Goal: Information Seeking & Learning: Learn about a topic

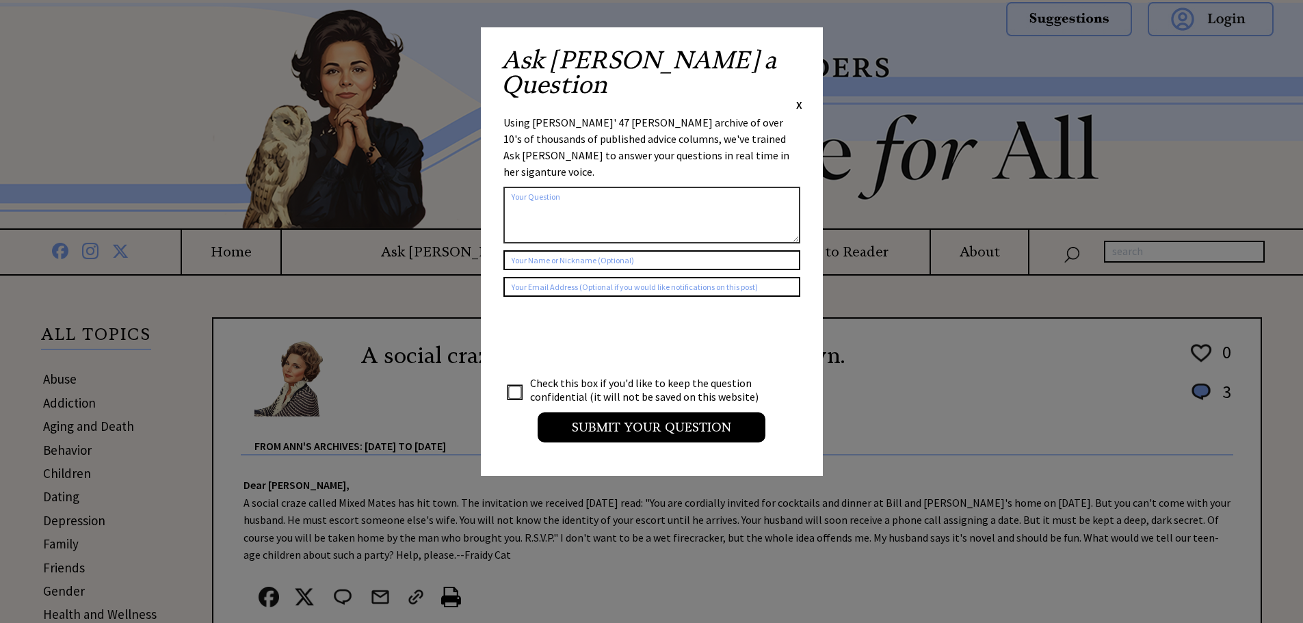
click at [798, 98] on span "X" at bounding box center [799, 105] width 6 height 14
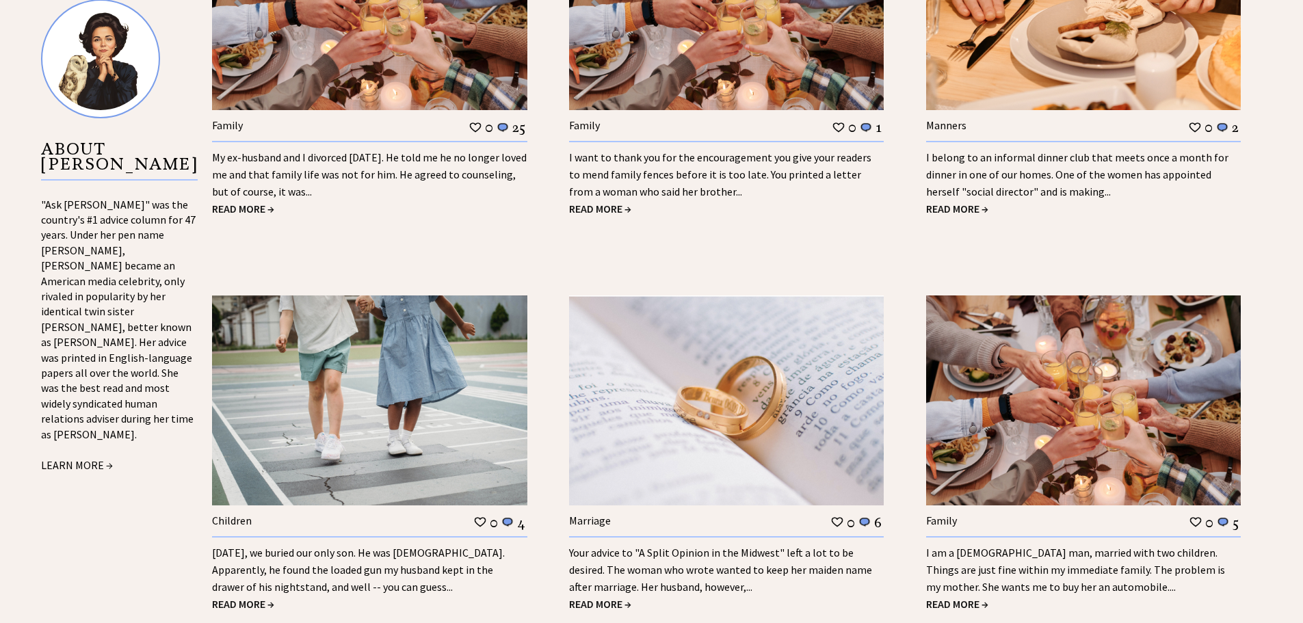
scroll to position [1436, 0]
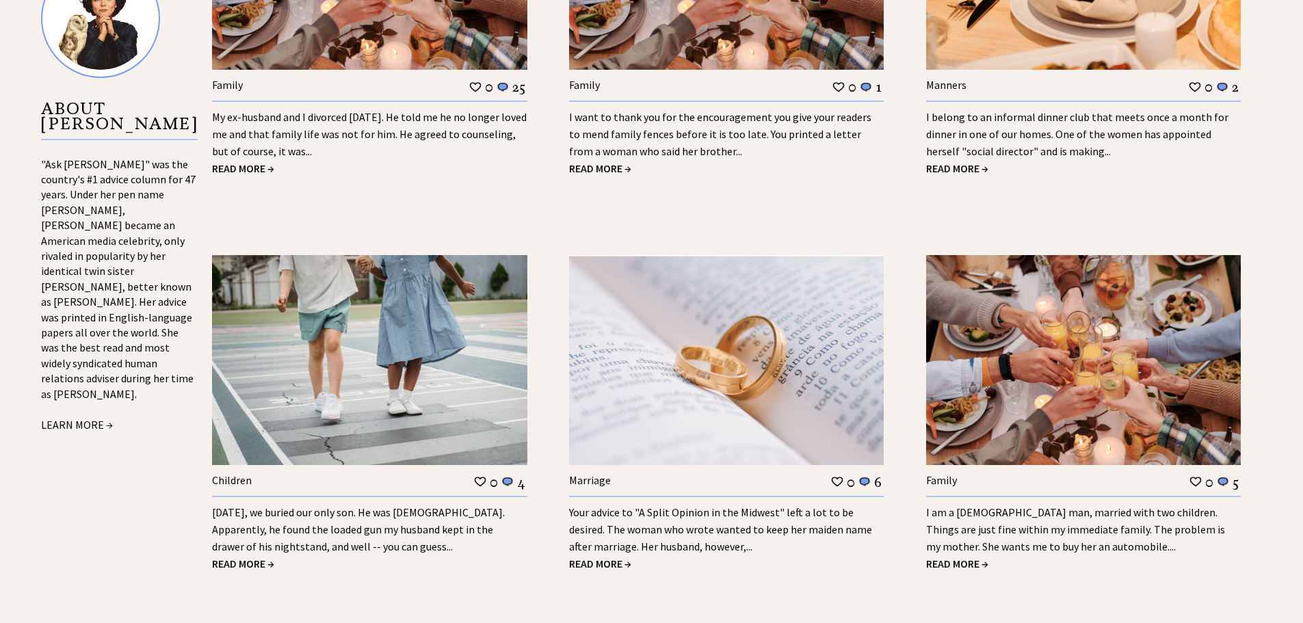
click at [662, 529] on link "Your advice to "A Split Opinion in the Midwest" left a lot to be desired. The w…" at bounding box center [720, 529] width 303 height 48
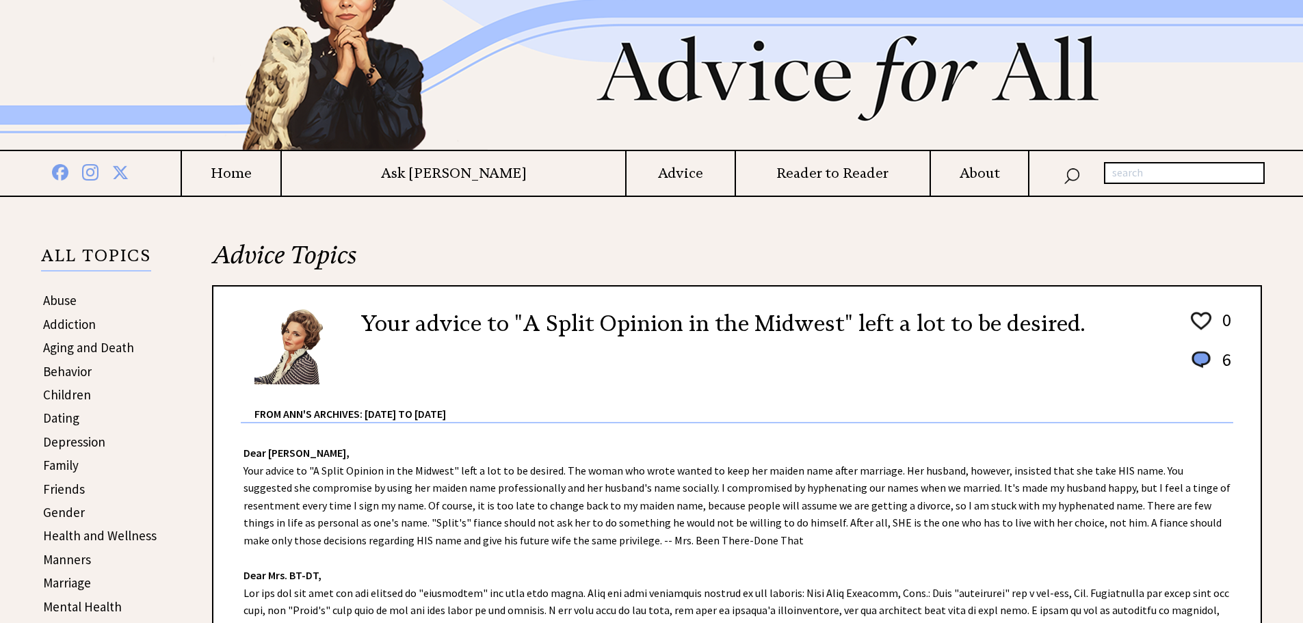
scroll to position [137, 0]
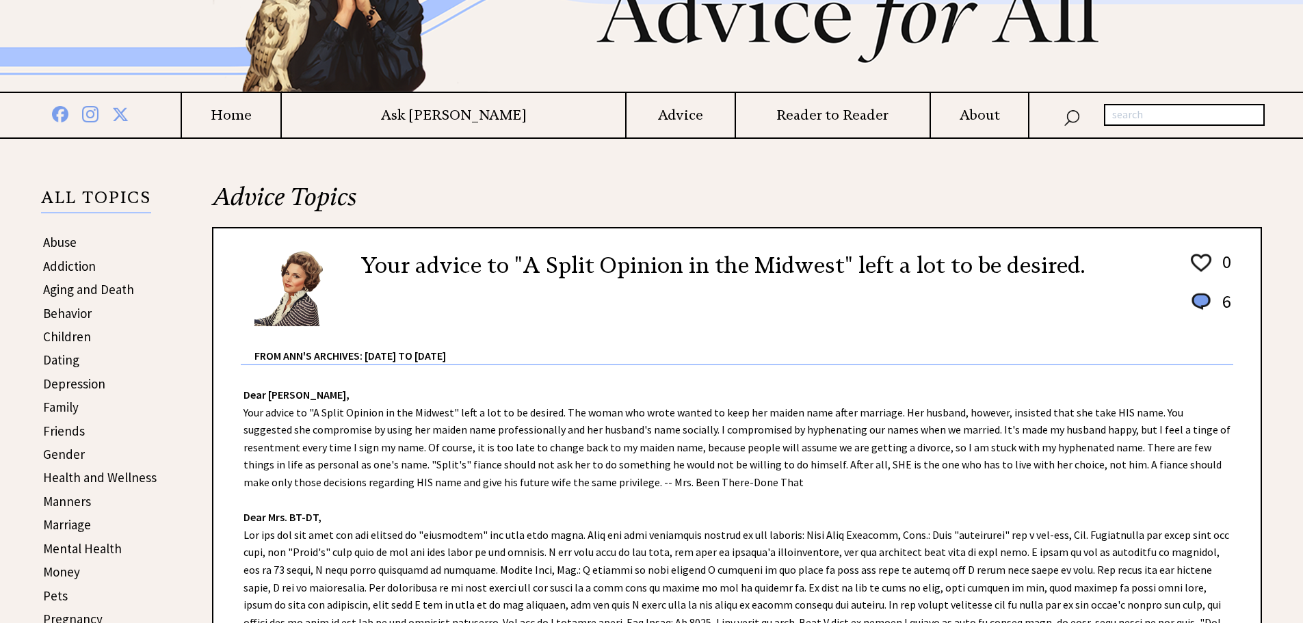
click at [57, 336] on link "Children" at bounding box center [67, 336] width 48 height 16
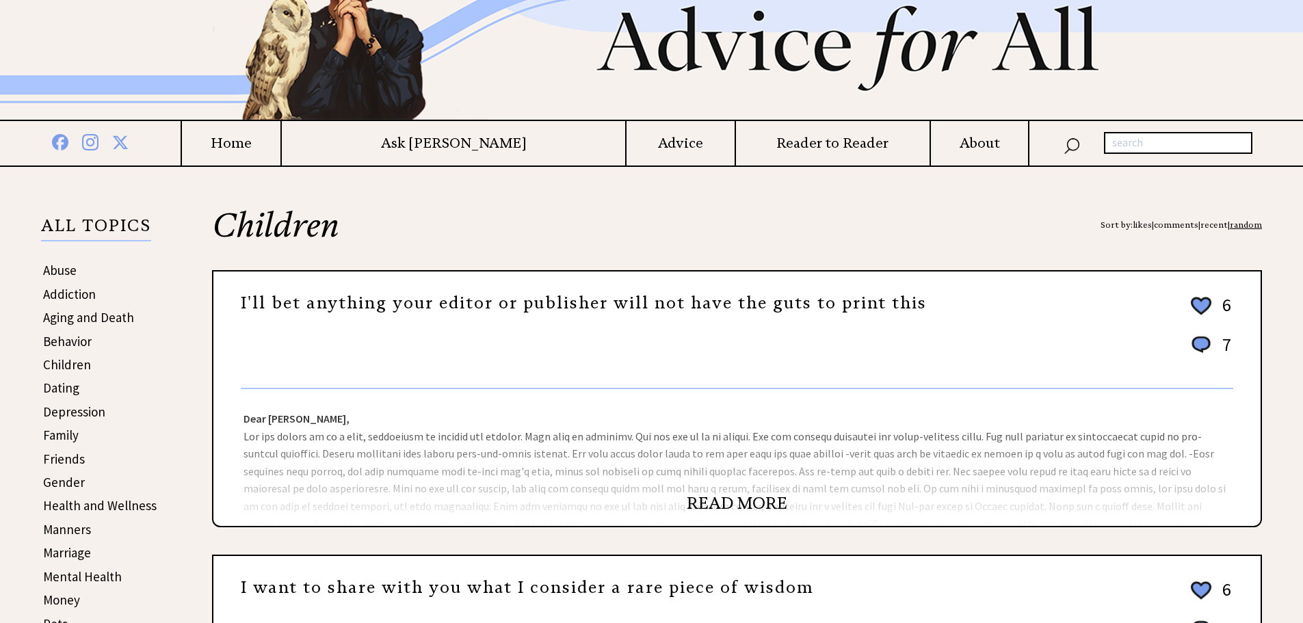
scroll to position [137, 0]
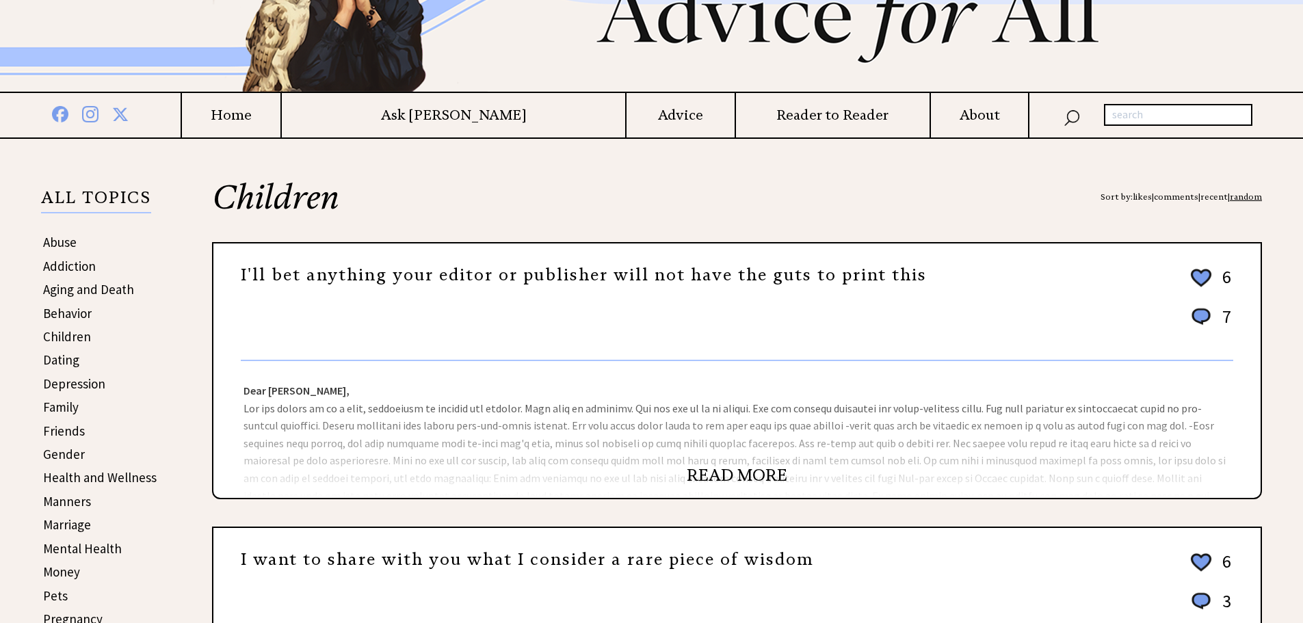
click at [648, 416] on div "Dear [PERSON_NAME], Dear Mom, You've expressed the thoughts of millions of pare…" at bounding box center [736, 429] width 1047 height 137
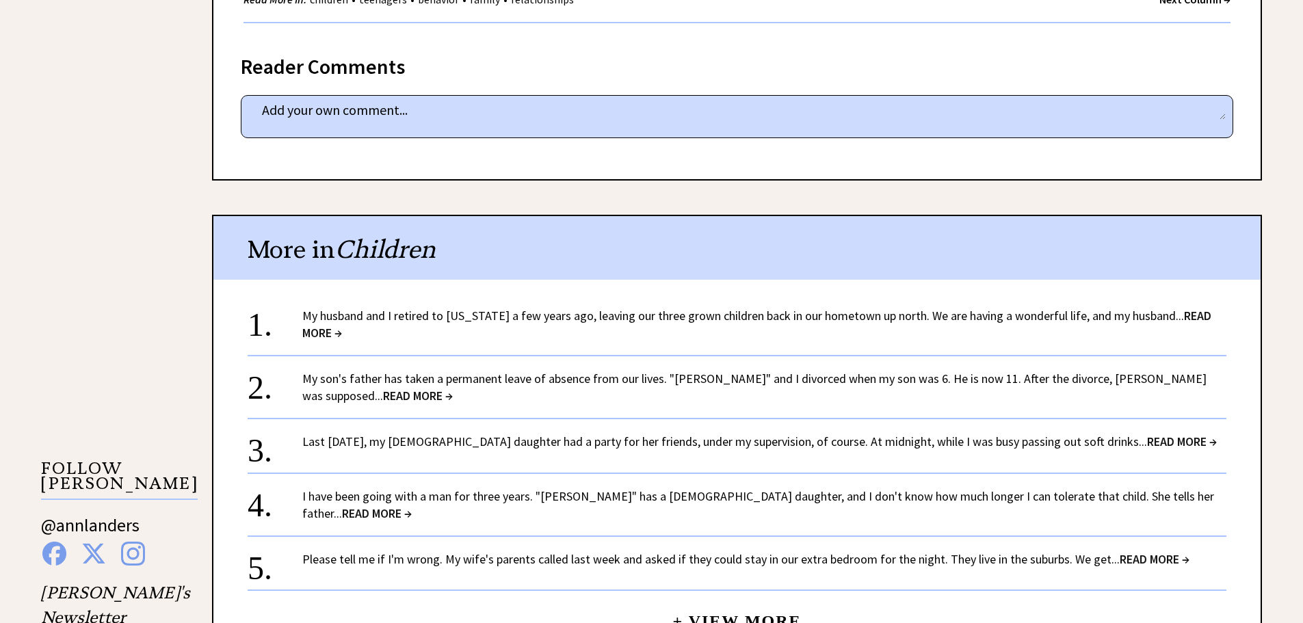
scroll to position [479, 0]
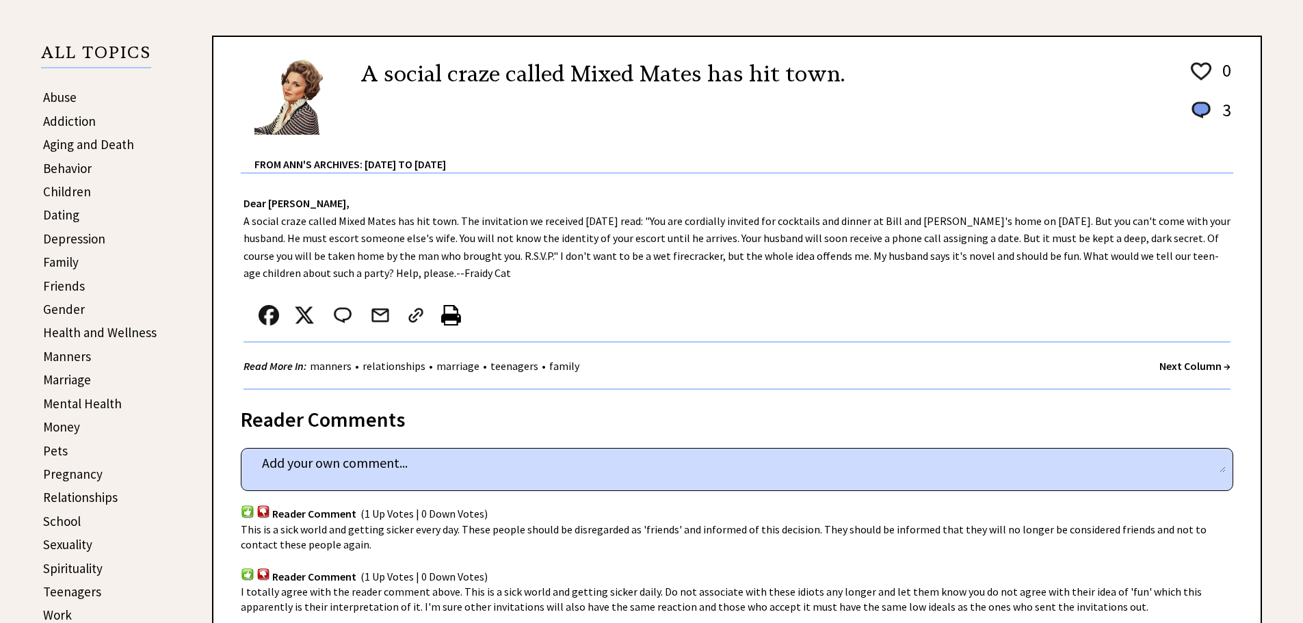
scroll to position [273, 0]
